Goal: Check status: Check status

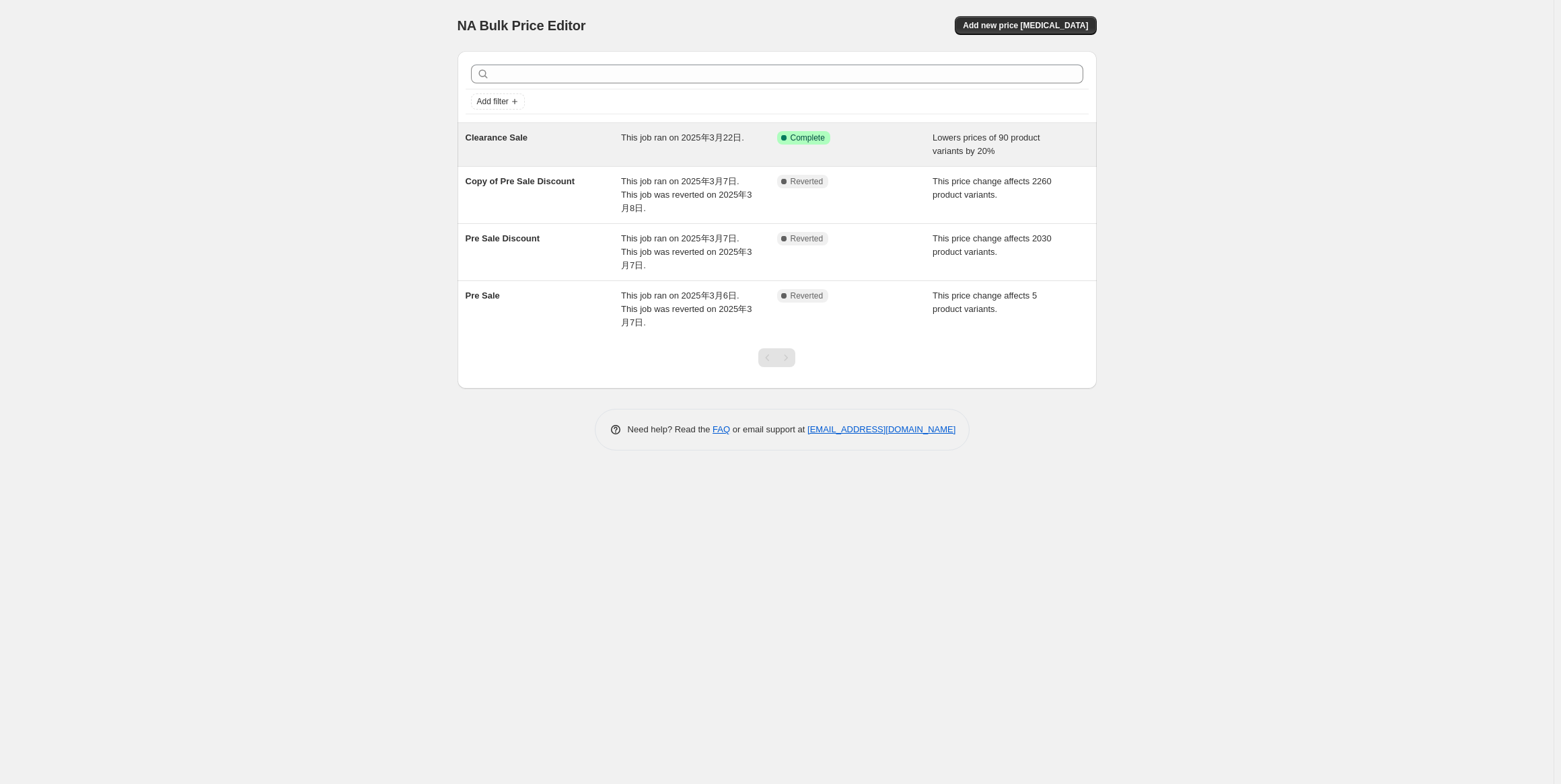
click at [645, 135] on span "This job ran on 2025年3月22日." at bounding box center [682, 137] width 123 height 10
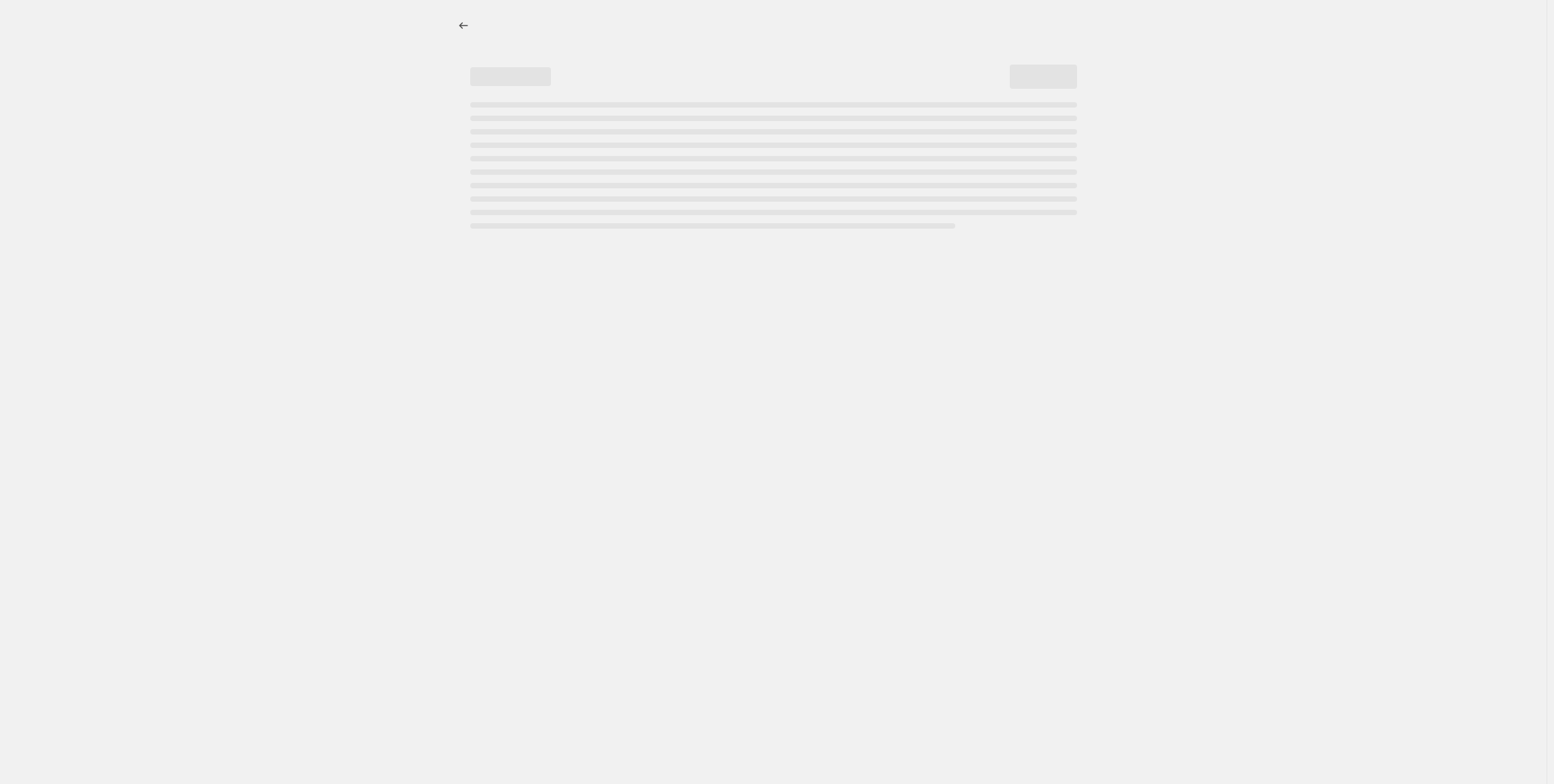
select select "percentage"
select select "collection"
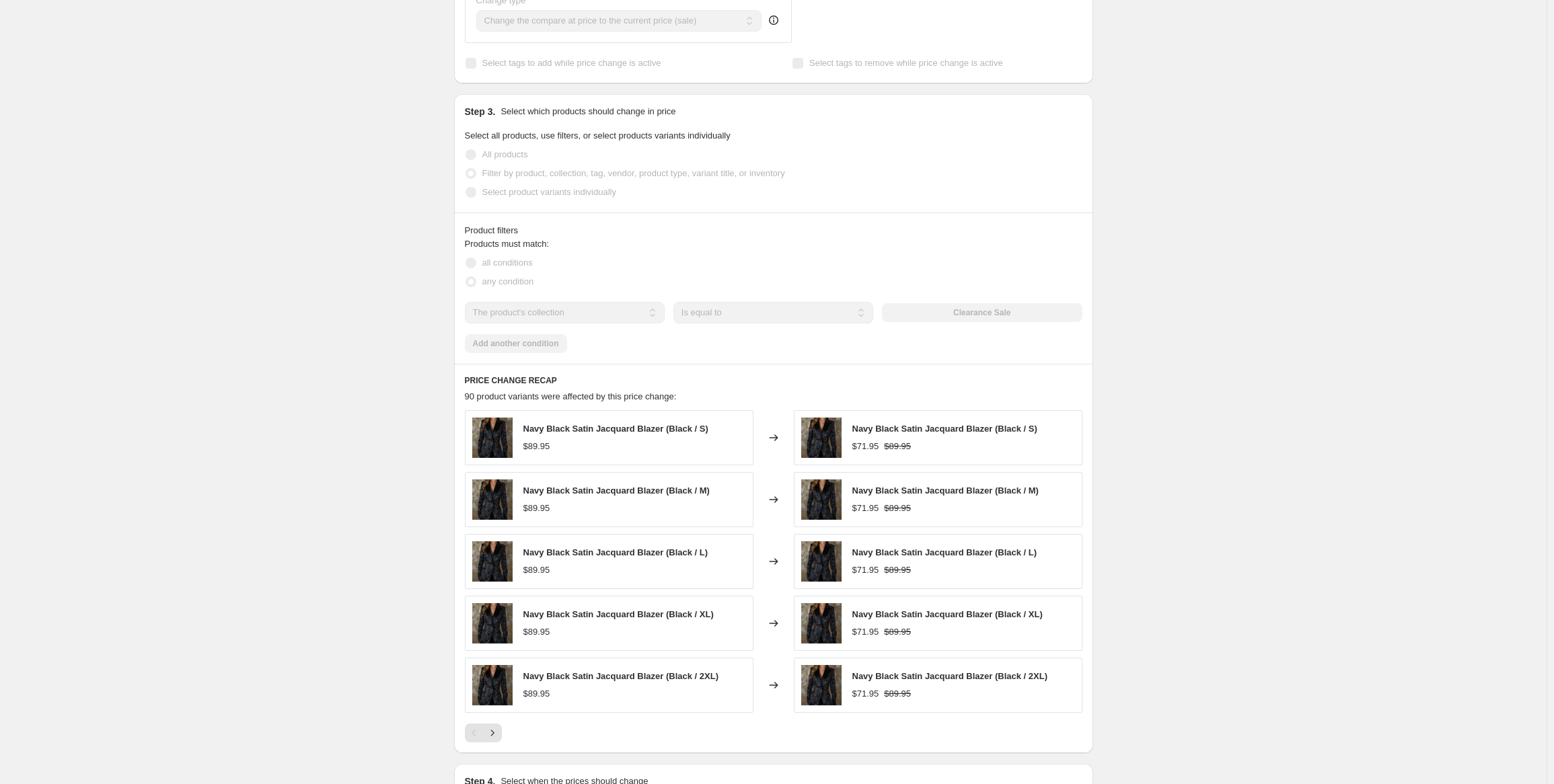
scroll to position [888, 0]
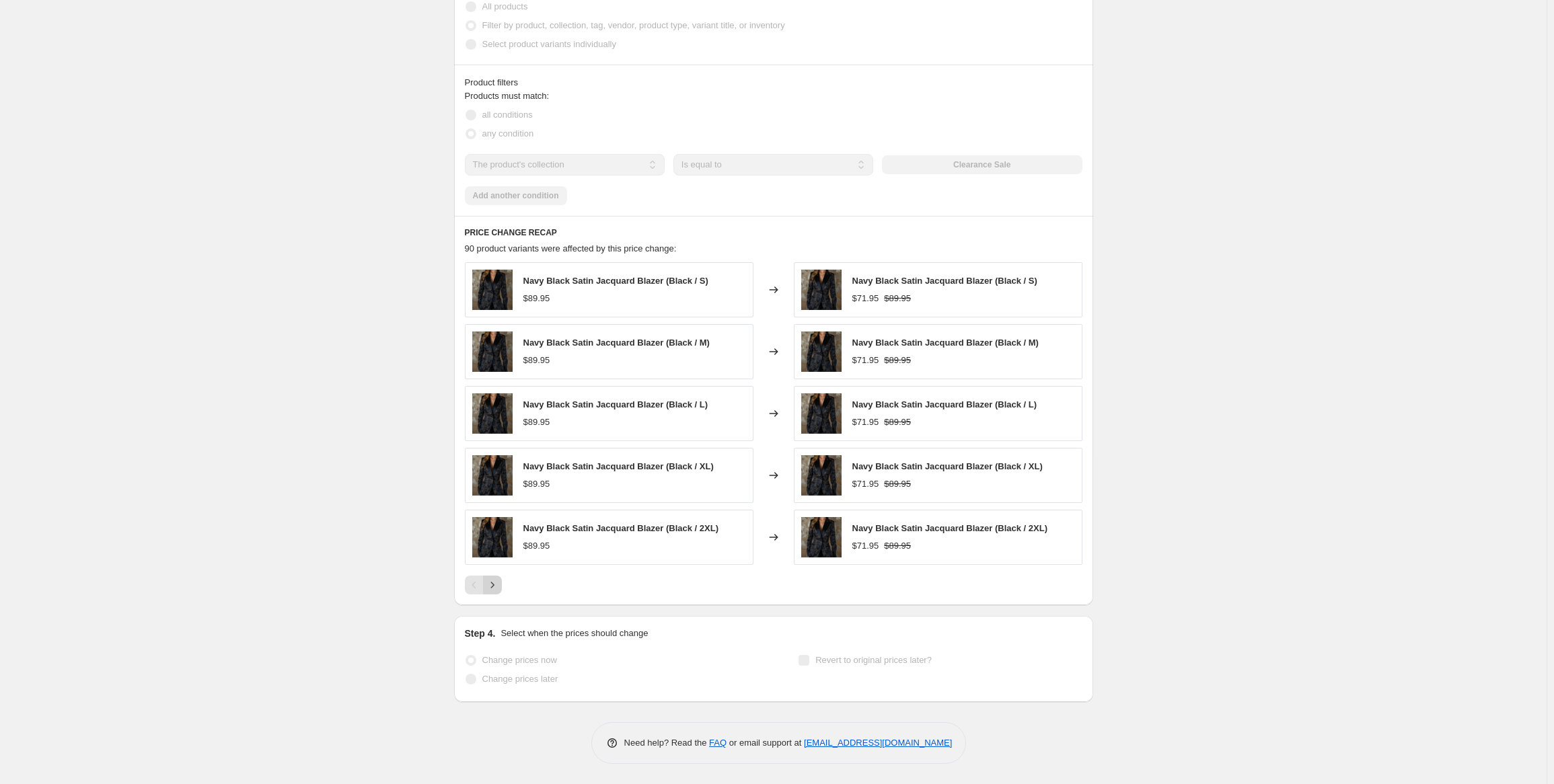
click at [496, 583] on icon "Next" at bounding box center [493, 585] width 13 height 13
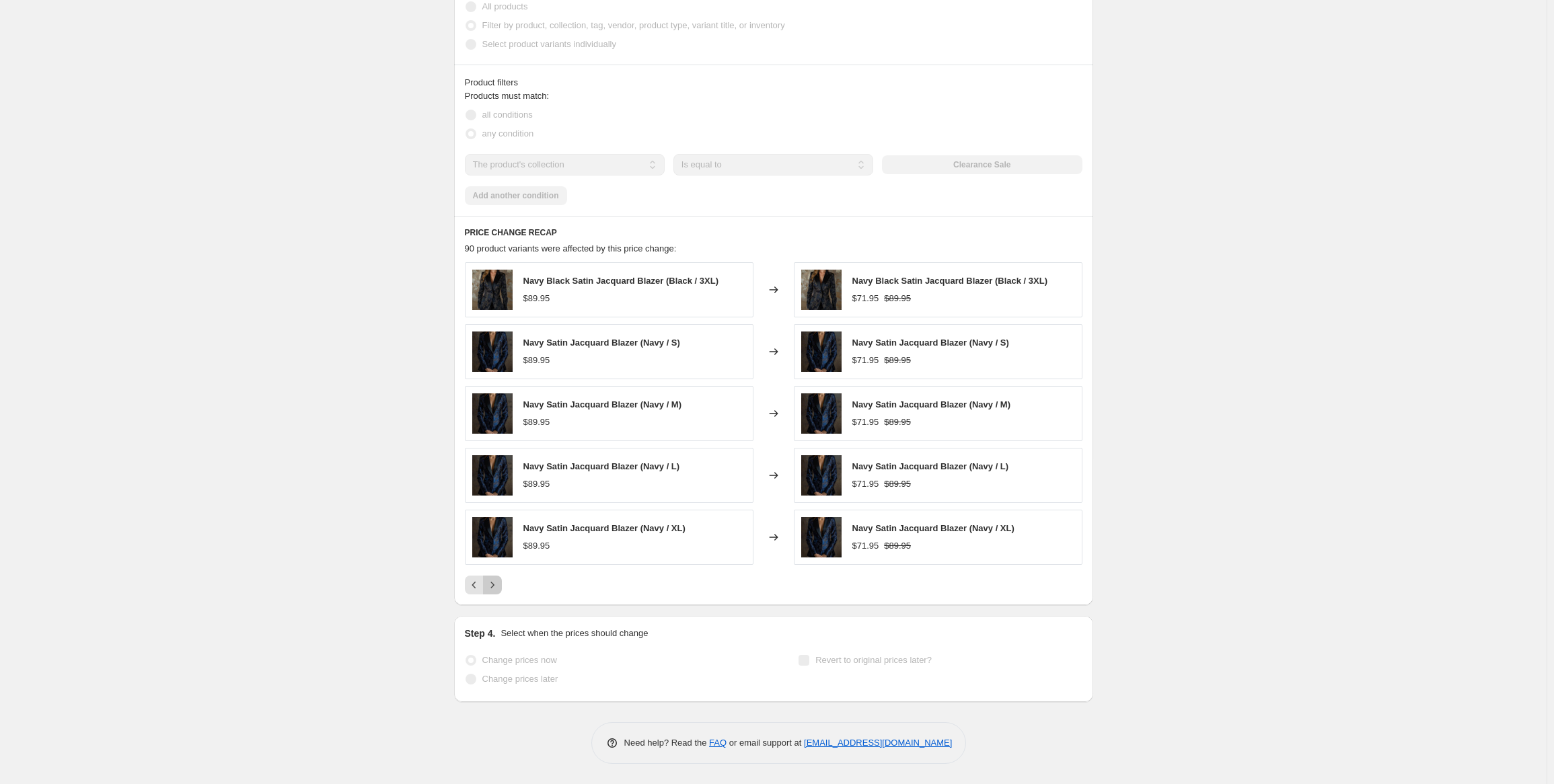
click at [498, 590] on icon "Next" at bounding box center [493, 585] width 13 height 13
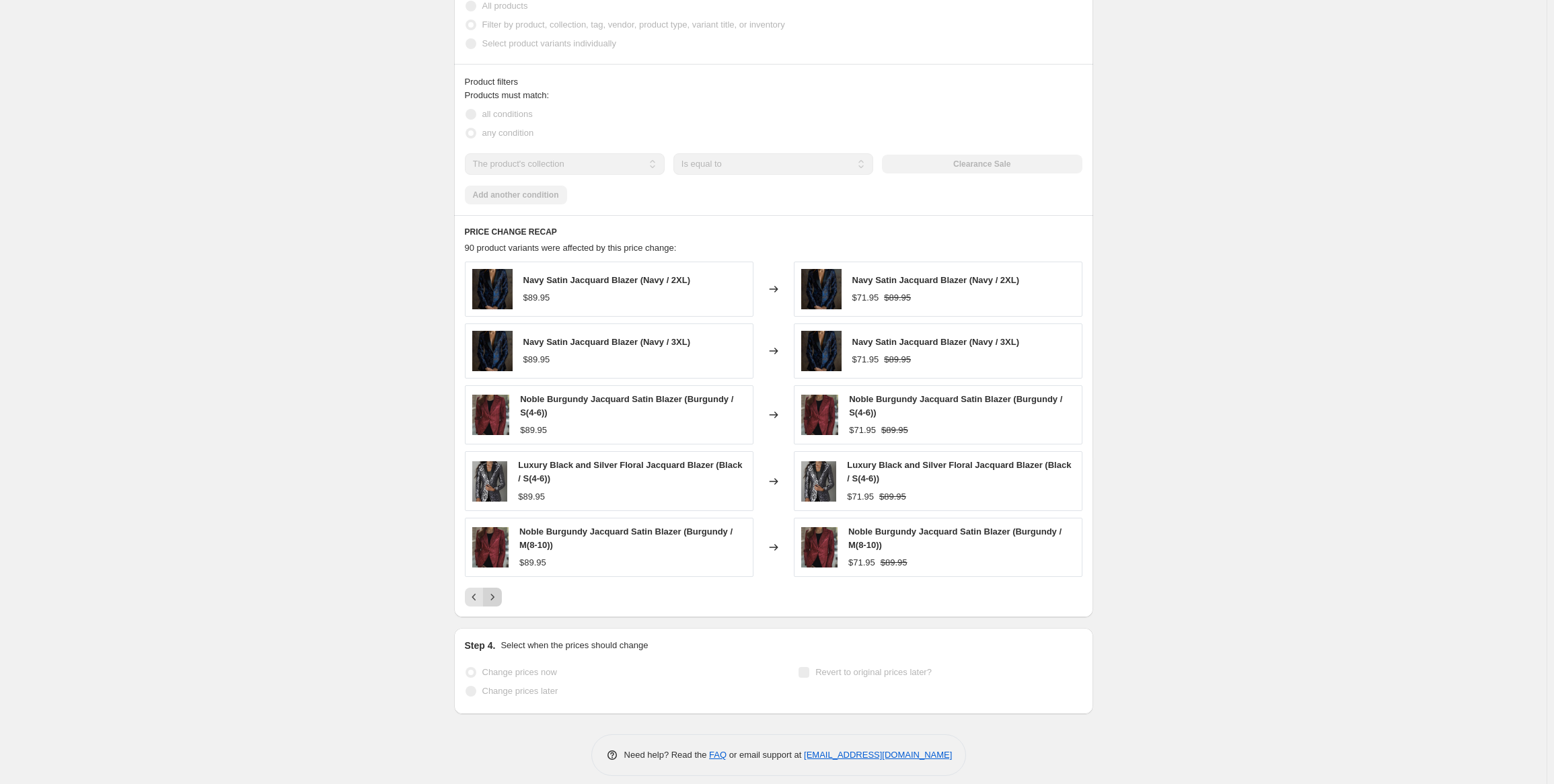
click at [498, 590] on button "Next" at bounding box center [493, 598] width 19 height 19
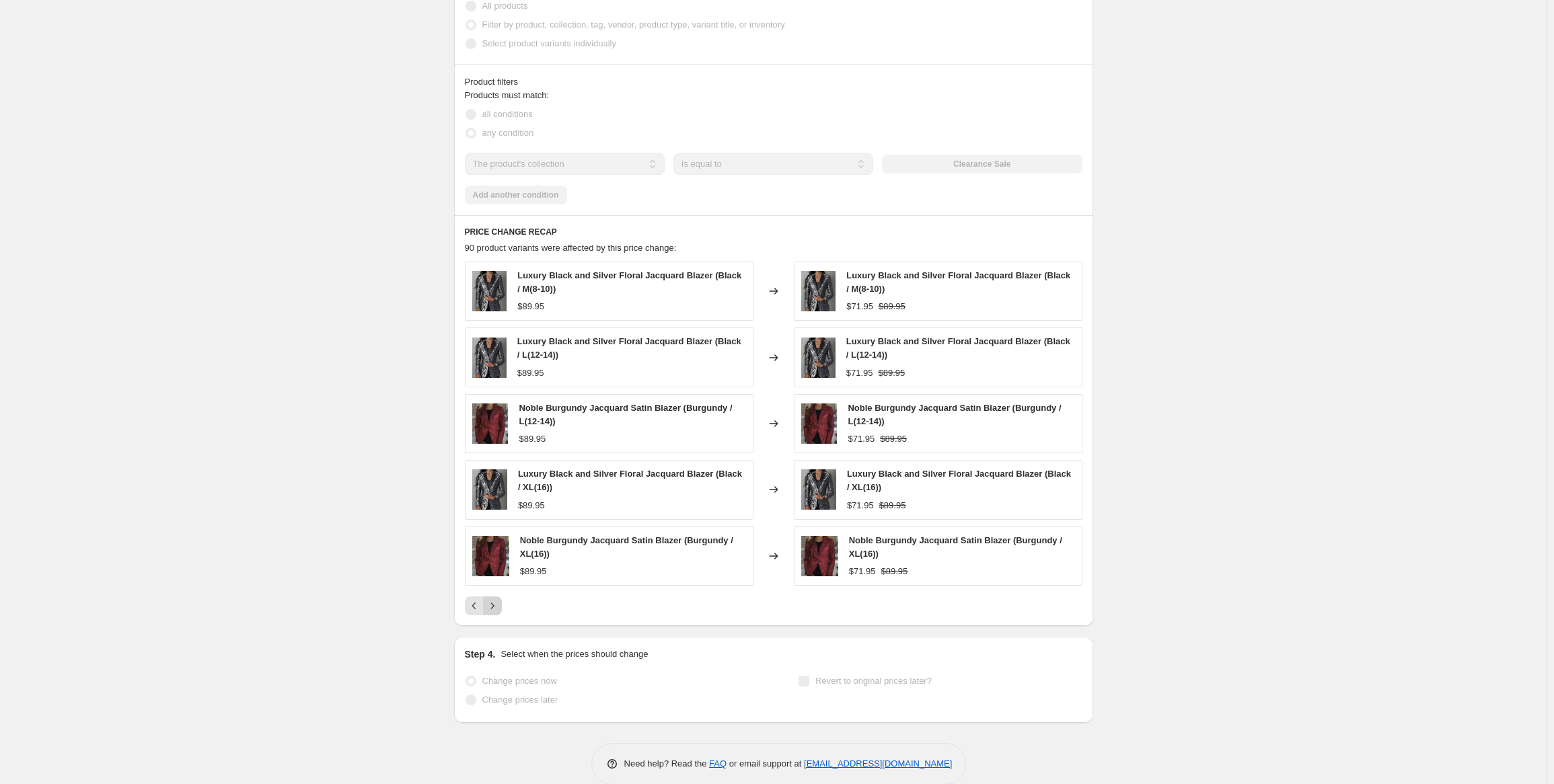
click at [498, 590] on div "Luxury Black and Silver Floral Jacquard Blazer (Black / M(8-10)) $89.95 Changed…" at bounding box center [773, 439] width 617 height 354
click at [497, 605] on icon "Next" at bounding box center [493, 606] width 13 height 13
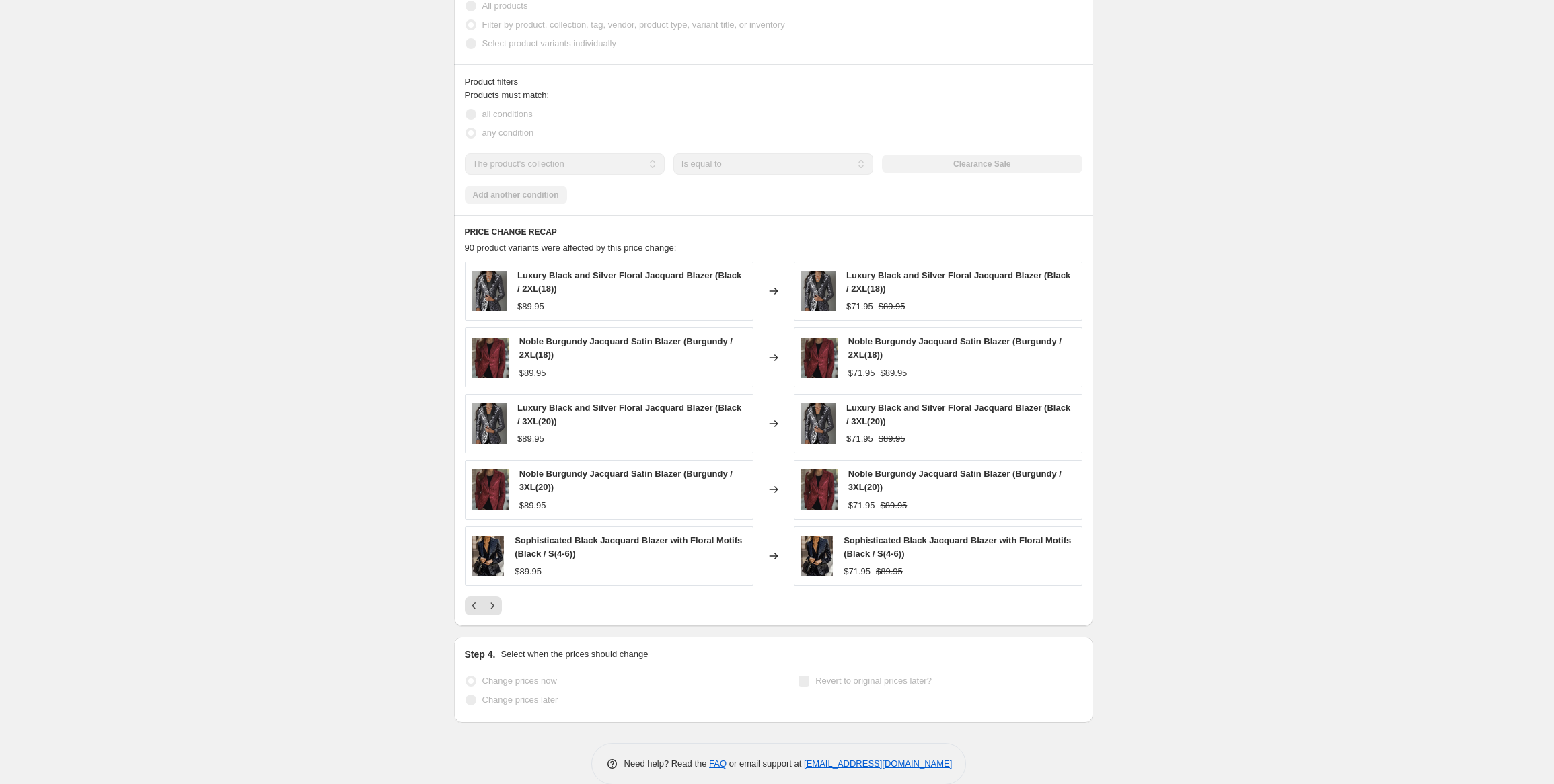
click at [495, 612] on icon "Next" at bounding box center [493, 606] width 13 height 13
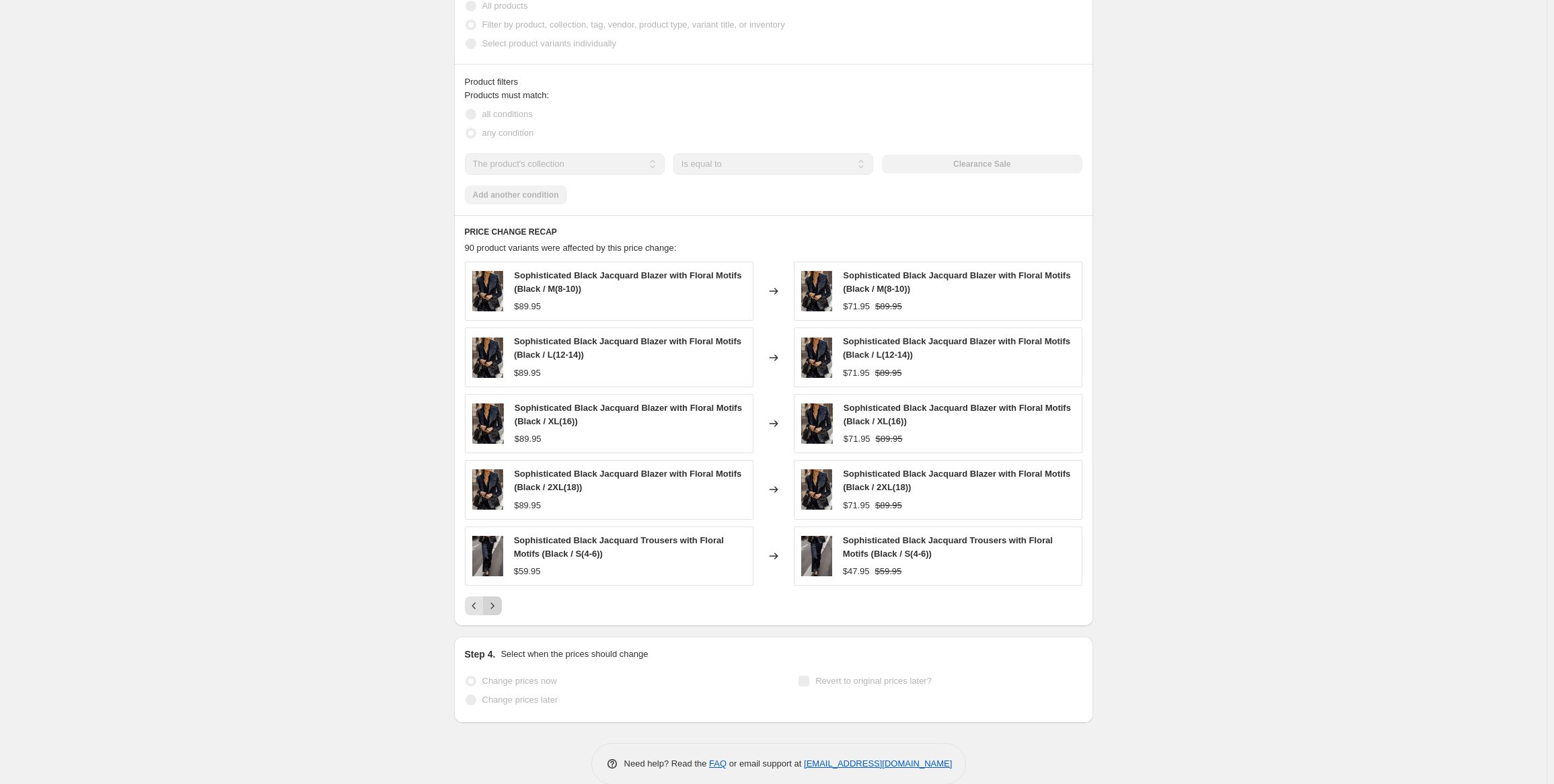
click at [495, 612] on icon "Next" at bounding box center [493, 606] width 13 height 13
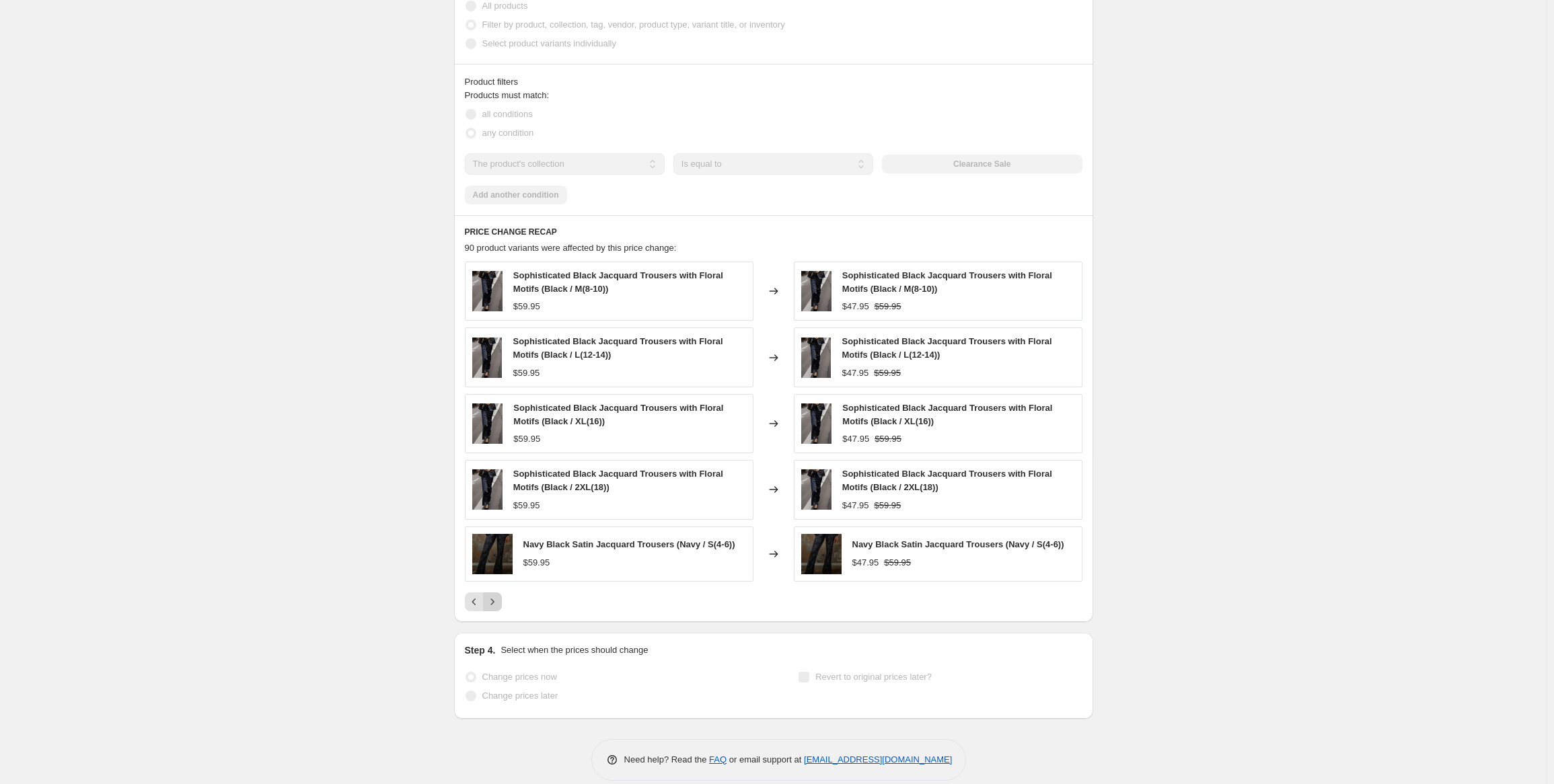
click at [495, 612] on div "PRICE CHANGE RECAP 90 product variants were affected by this price change: Soph…" at bounding box center [773, 419] width 639 height 407
click at [499, 604] on icon "Next" at bounding box center [493, 602] width 13 height 13
